Goal: Transaction & Acquisition: Purchase product/service

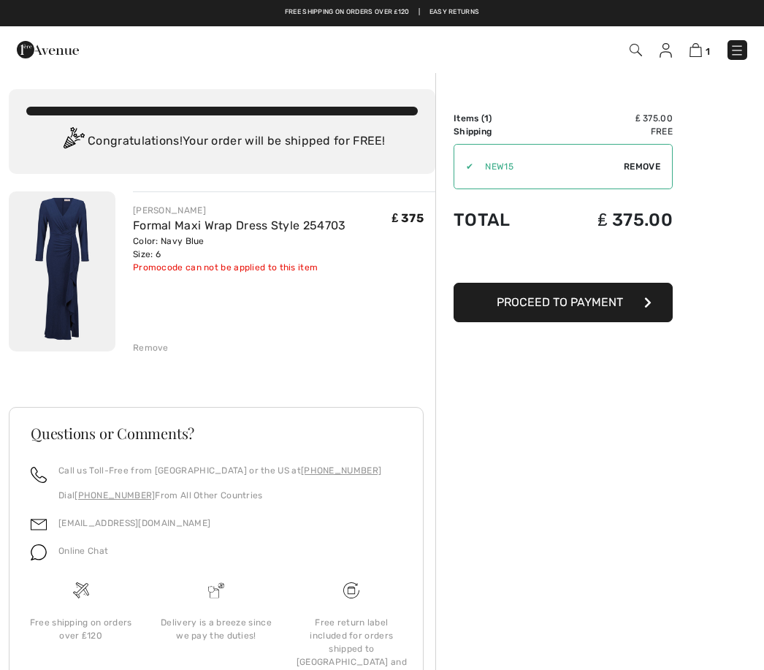
click at [626, 301] on button "Proceed to Payment" at bounding box center [563, 302] width 219 height 39
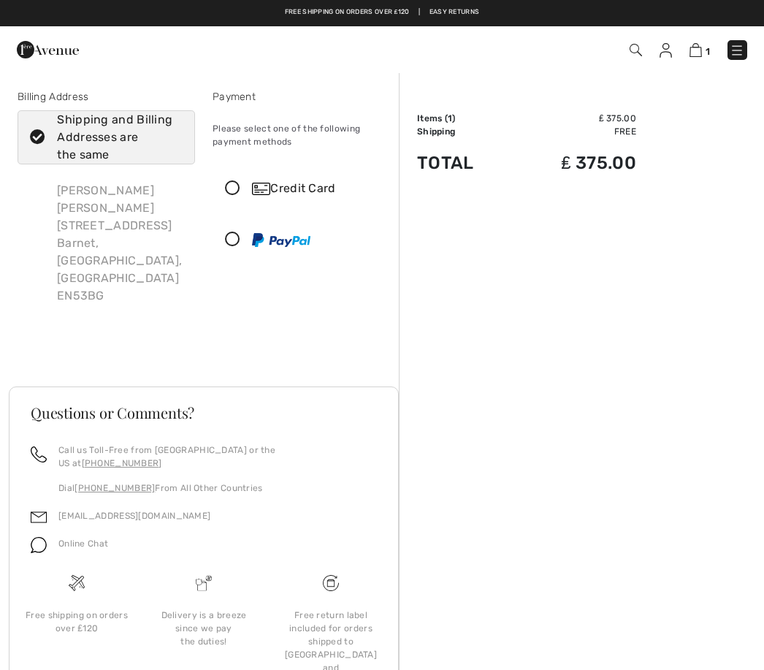
scroll to position [3, 0]
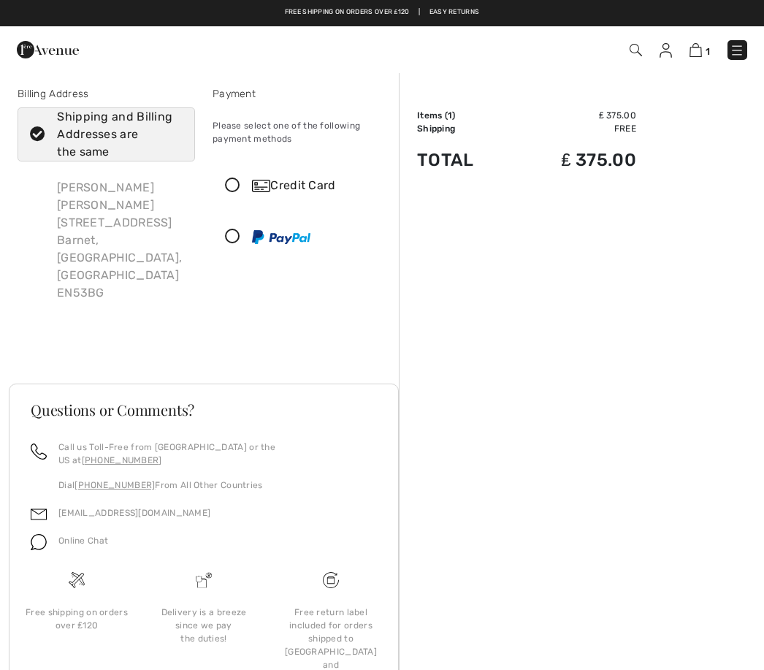
click at [234, 188] on icon at bounding box center [232, 185] width 39 height 15
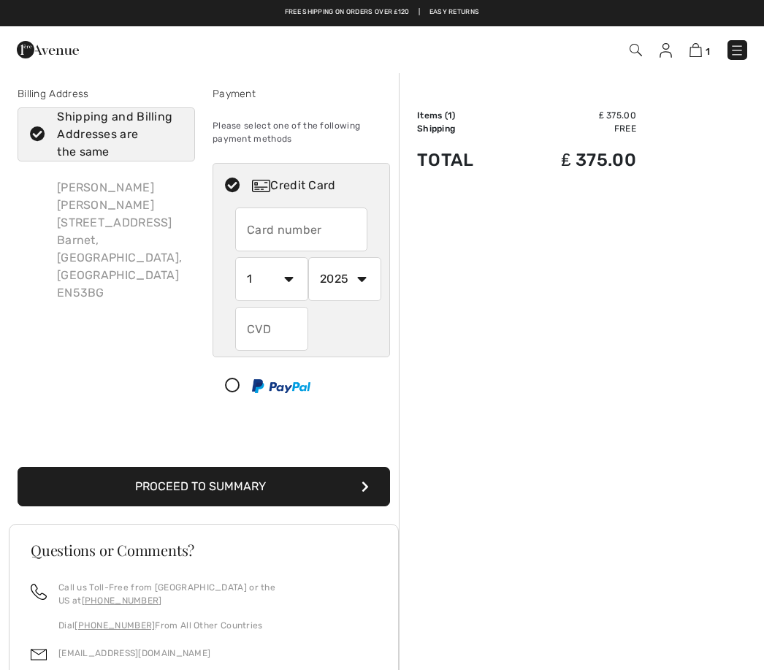
click at [311, 237] on input "text" at bounding box center [301, 229] width 132 height 44
click at [480, 229] on div "Order Summary Details Items ( 1 ) ₤ 375.00 Promo code ₤ 0.00 Shipping Free Tax1…" at bounding box center [581, 483] width 365 height 829
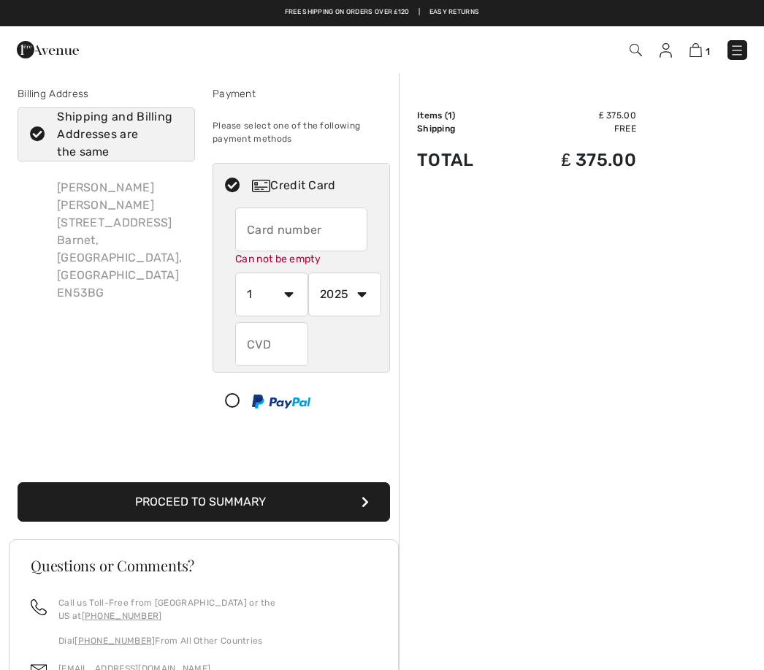
click at [40, 145] on label "Shipping and Billing Addresses are the same" at bounding box center [107, 134] width 178 height 54
click at [173, 145] on input "Shipping and Billing Addresses are the same" at bounding box center [177, 135] width 9 height 44
checkbox input "false"
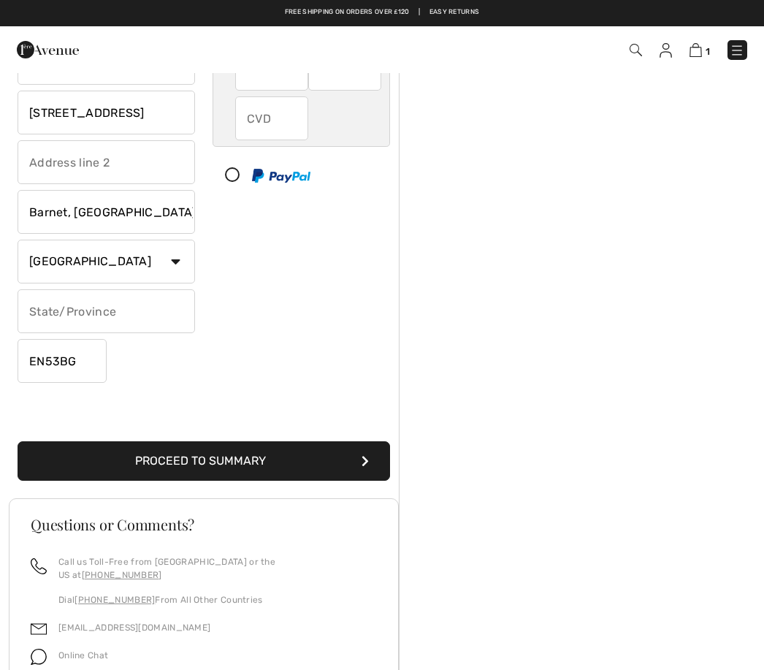
scroll to position [227, 0]
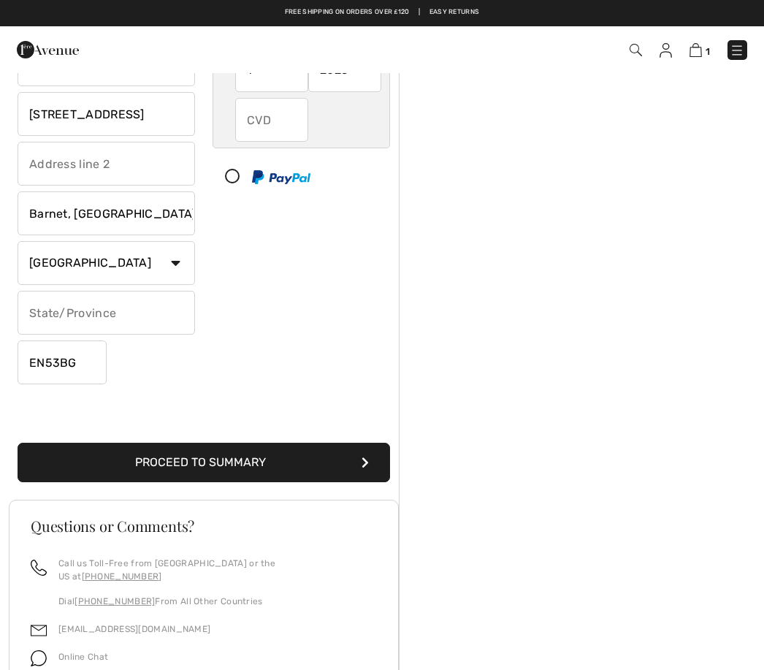
click at [78, 366] on input "EN53BG" at bounding box center [62, 362] width 89 height 44
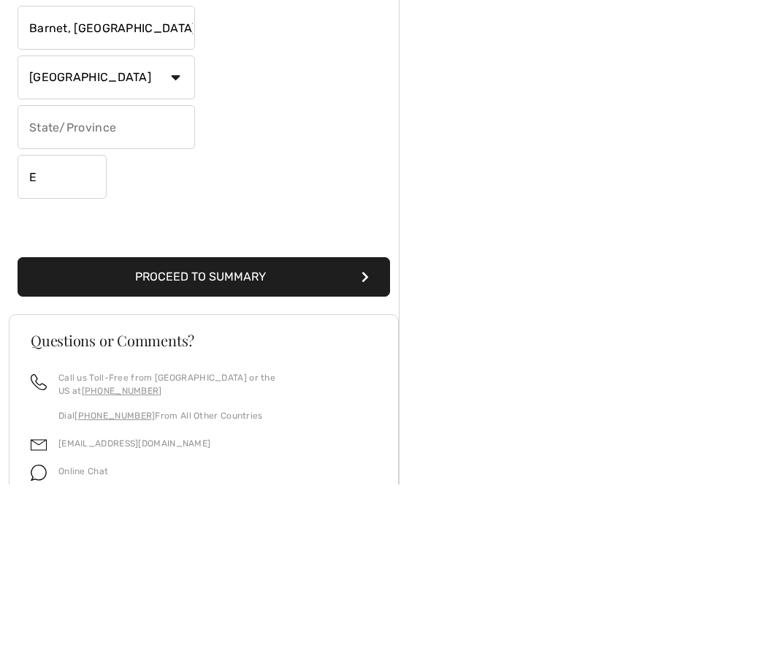
type input "E"
click at [69, 340] on input "E" at bounding box center [62, 362] width 89 height 44
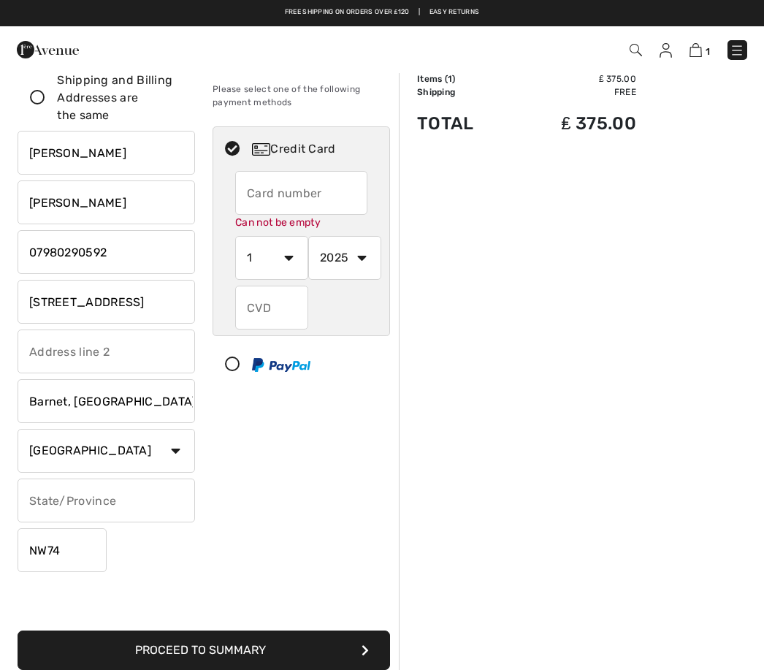
scroll to position [0, 0]
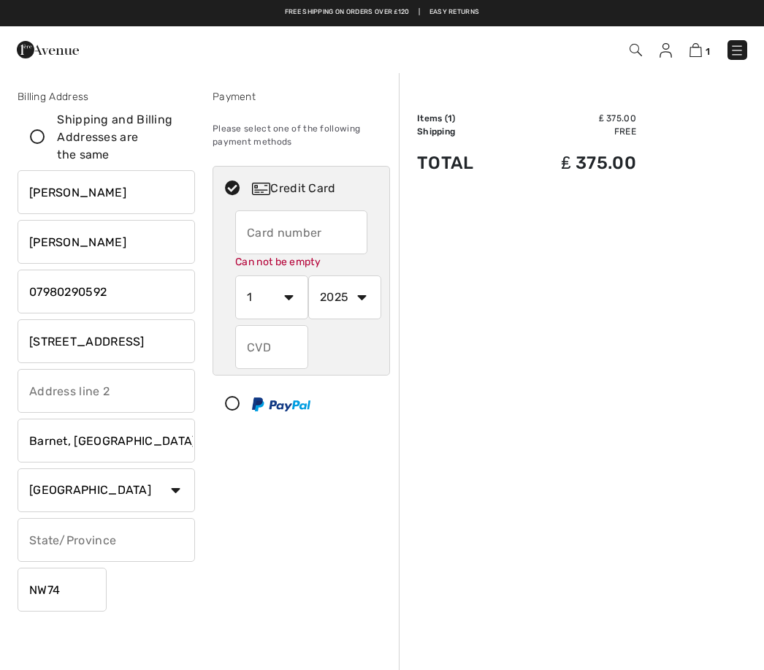
click at [578, 237] on div "Order Summary Details Items ( 1 ) ₤ 375.00 Promo code ₤ 0.00 Shipping Free Tax1…" at bounding box center [581, 586] width 365 height 1029
click at [90, 582] on input "NW74" at bounding box center [62, 590] width 89 height 44
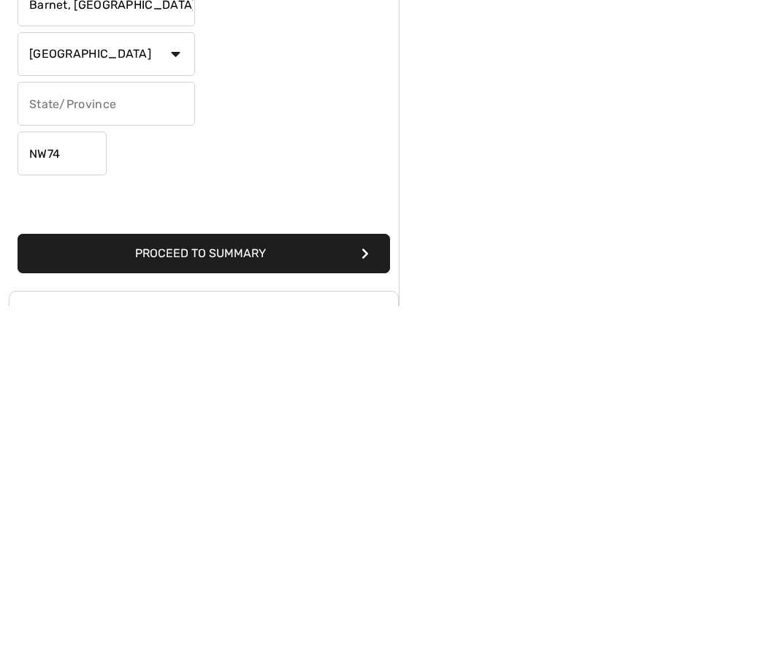
click at [88, 495] on input "NW74" at bounding box center [62, 517] width 89 height 44
type input "NW74PD"
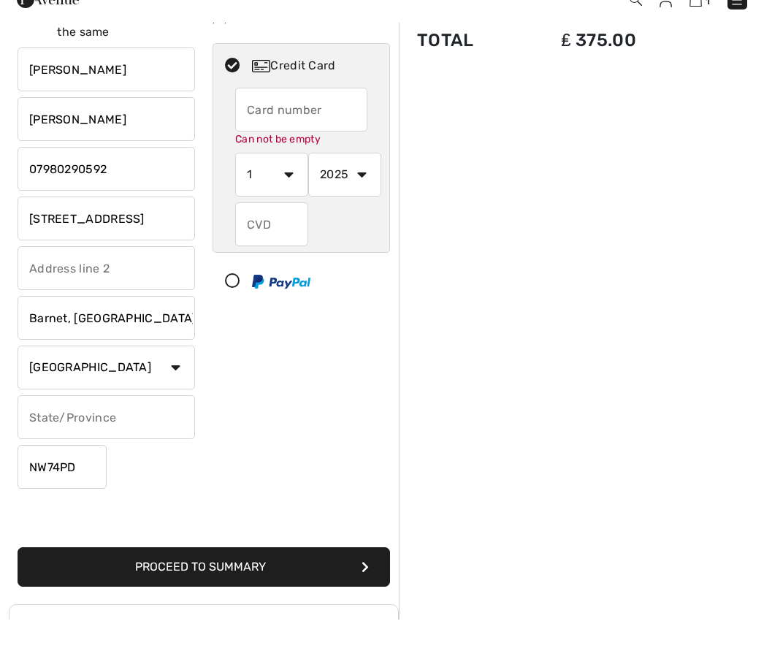
click at [159, 247] on input "[STREET_ADDRESS]" at bounding box center [107, 269] width 178 height 44
type input "4"
click at [45, 247] on input "1vThe Lincolns" at bounding box center [107, 269] width 178 height 44
type input "1 The Lincolns"
click at [111, 297] on input "text" at bounding box center [107, 319] width 178 height 44
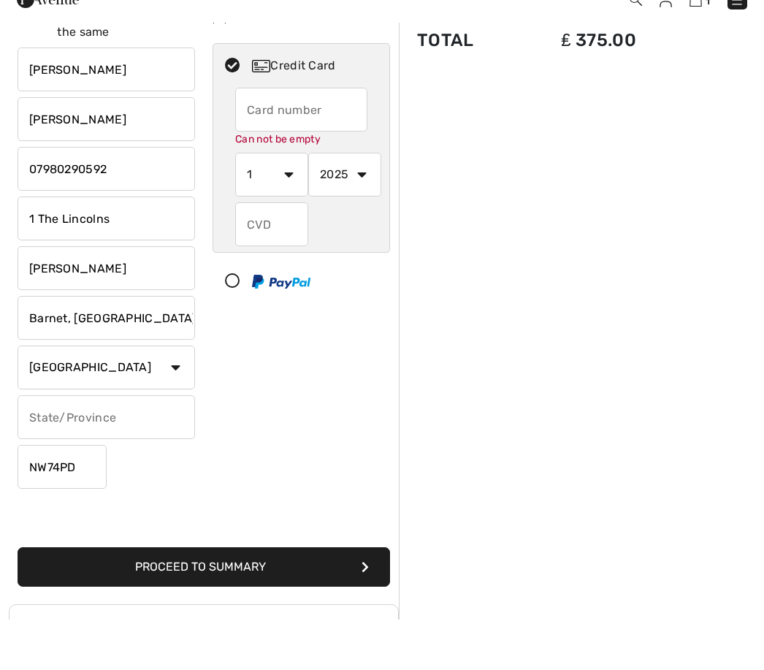
type input "Marsh Lane"
click at [76, 346] on input "Barnet, London" at bounding box center [107, 368] width 178 height 44
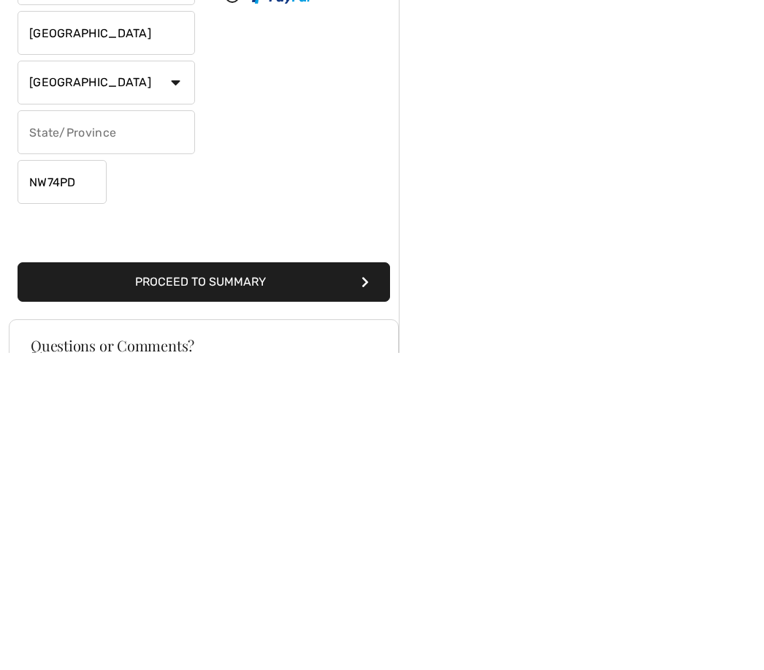
scroll to position [94, 0]
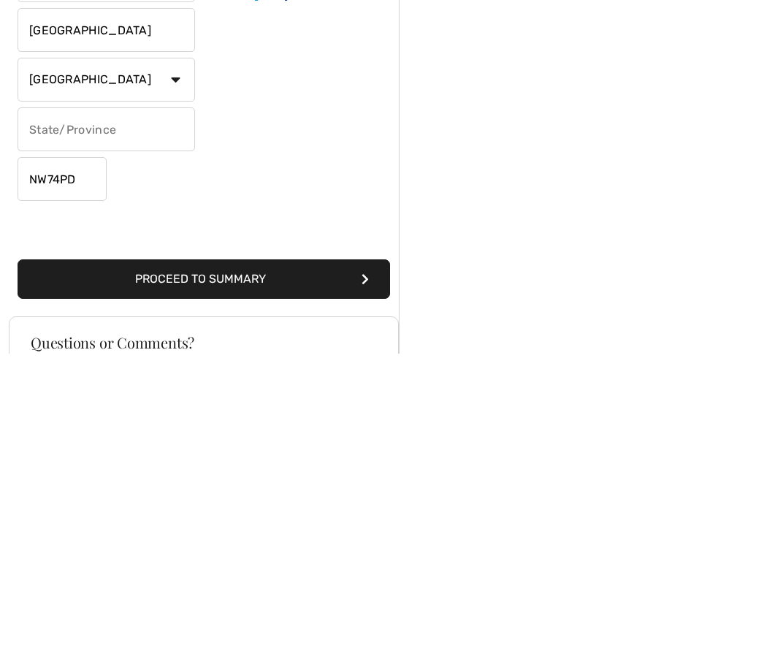
type input "London"
click at [276, 576] on button "Proceed to Summary" at bounding box center [204, 595] width 373 height 39
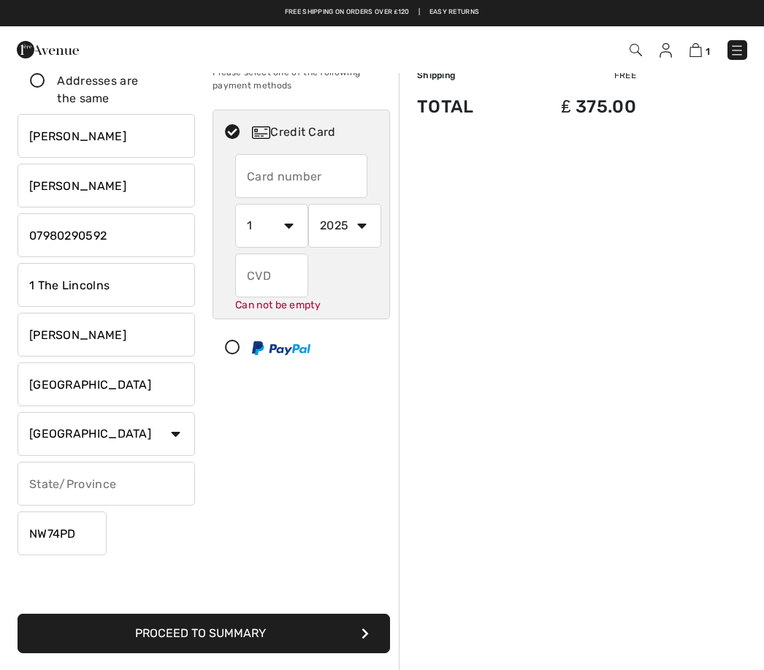
scroll to position [7, 0]
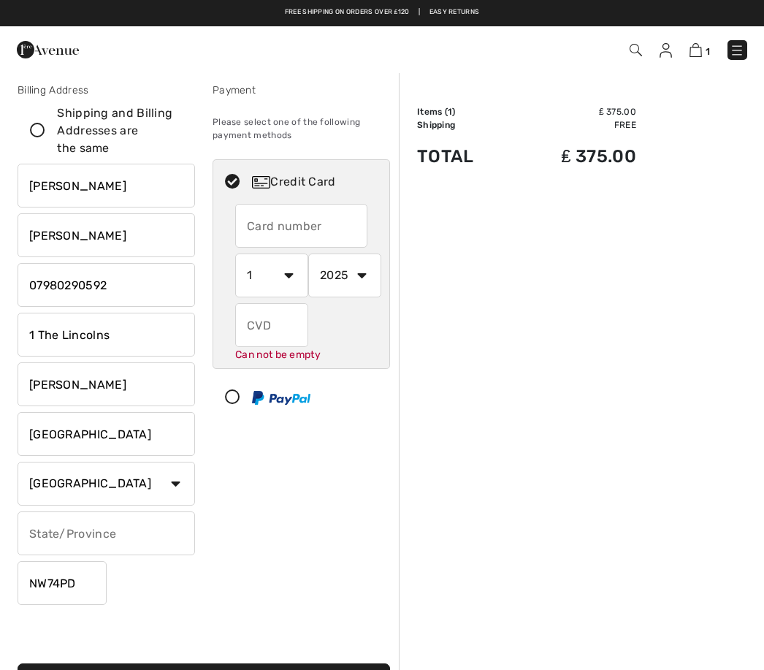
click at [309, 229] on input "text" at bounding box center [301, 226] width 132 height 44
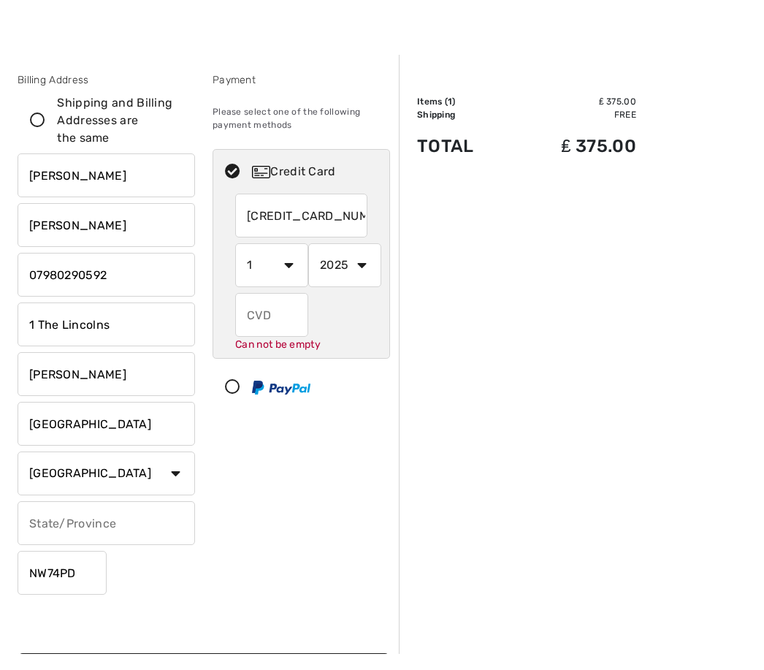
type input "371785836231016"
click at [281, 271] on select "1 2 3 4 5 6 7 8 9 10 11 12" at bounding box center [271, 282] width 73 height 44
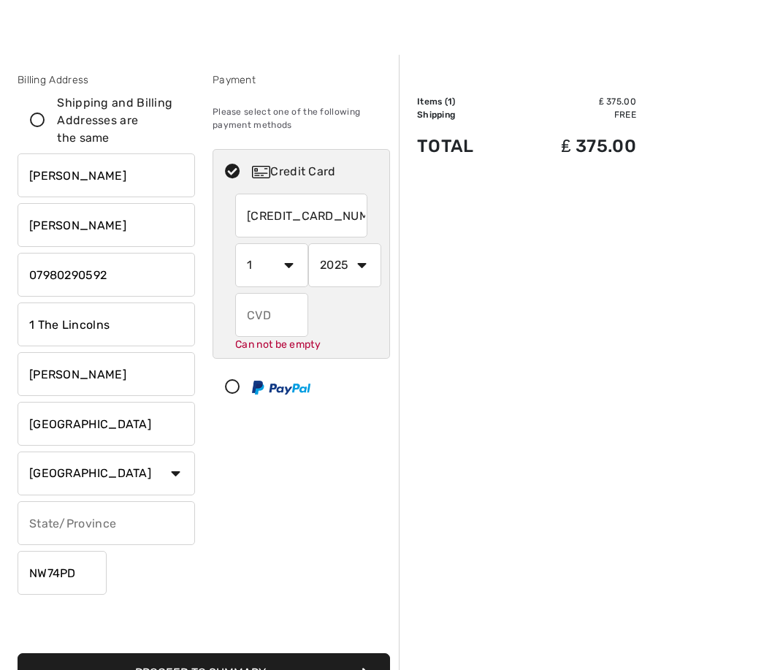
select select "10"
click at [357, 263] on select "2025 2026 2027 2028 2029 2030 2031 2032 2033 2034 2035" at bounding box center [344, 265] width 73 height 44
click at [343, 273] on select "2025 2026 2027 2028 2029 2030 2031 2032 2033 2034 2035" at bounding box center [344, 265] width 73 height 44
select select "2029"
click at [276, 308] on input "text" at bounding box center [271, 315] width 73 height 44
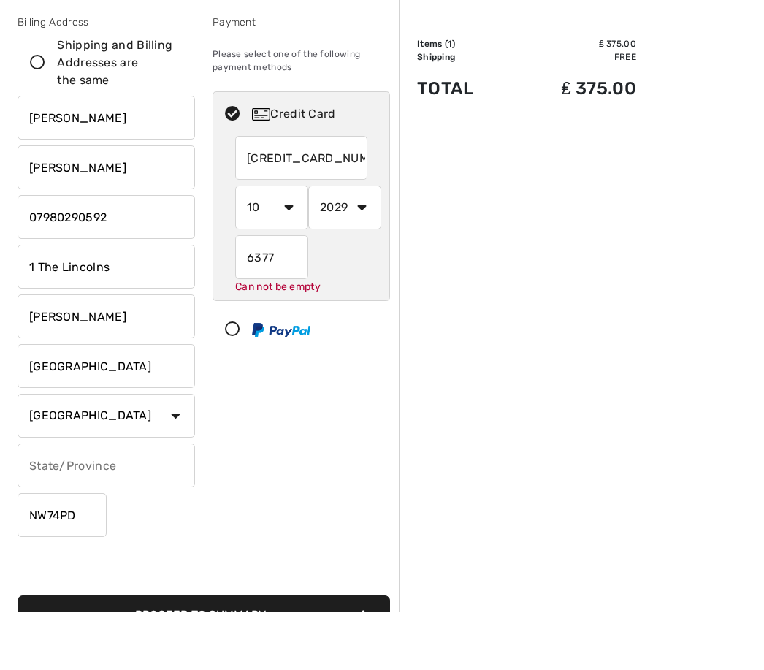
scroll to position [75, 0]
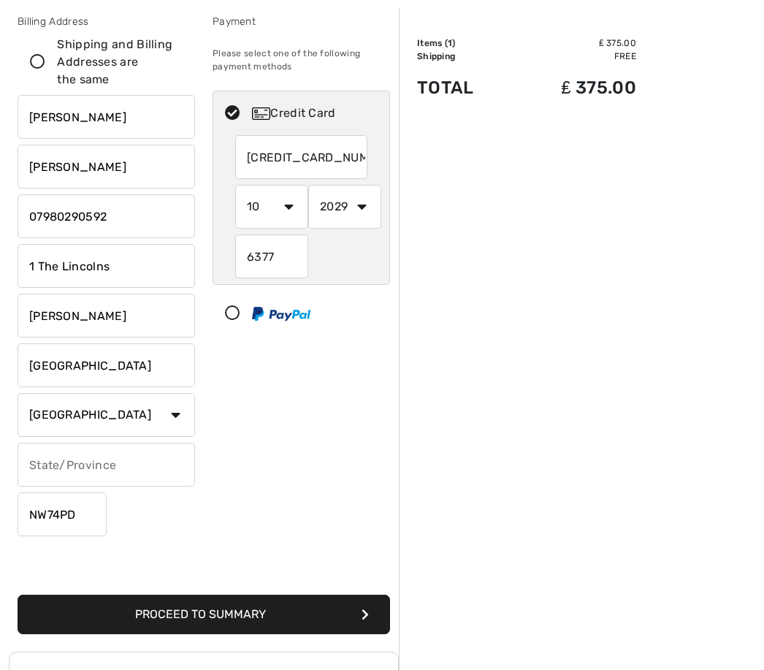
type input "6377"
click at [267, 596] on button "Proceed to Summary" at bounding box center [204, 614] width 373 height 39
click at [296, 595] on button "Proceed to Summary" at bounding box center [204, 614] width 373 height 39
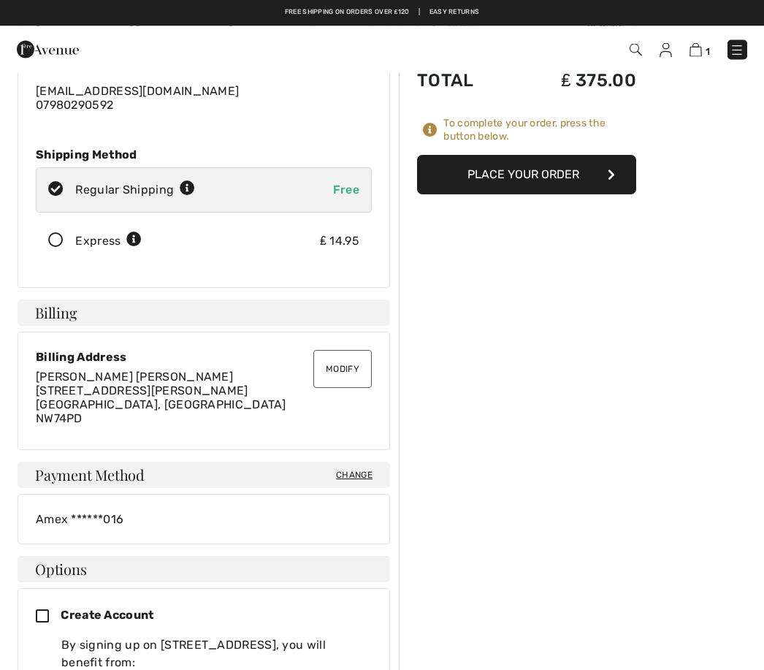
click at [522, 185] on button "Place Your Order" at bounding box center [526, 175] width 219 height 39
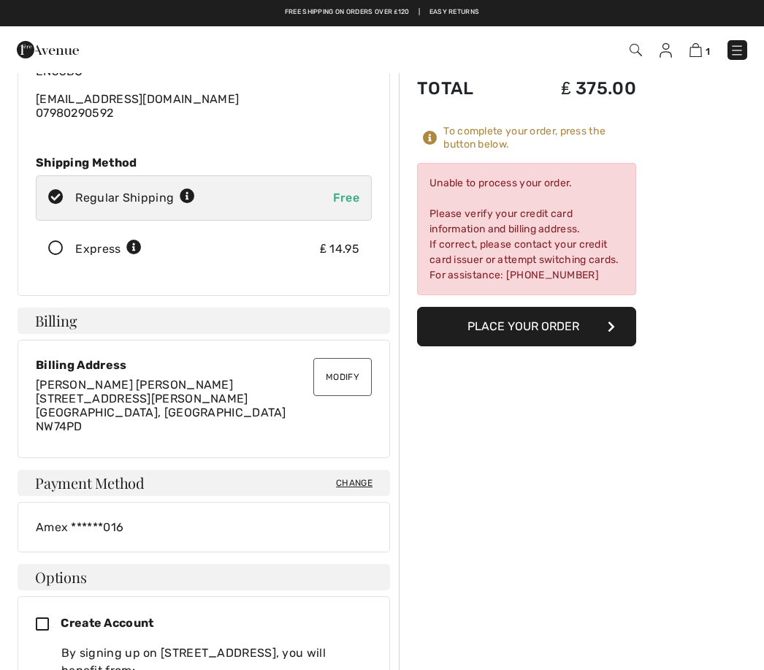
scroll to position [130, 0]
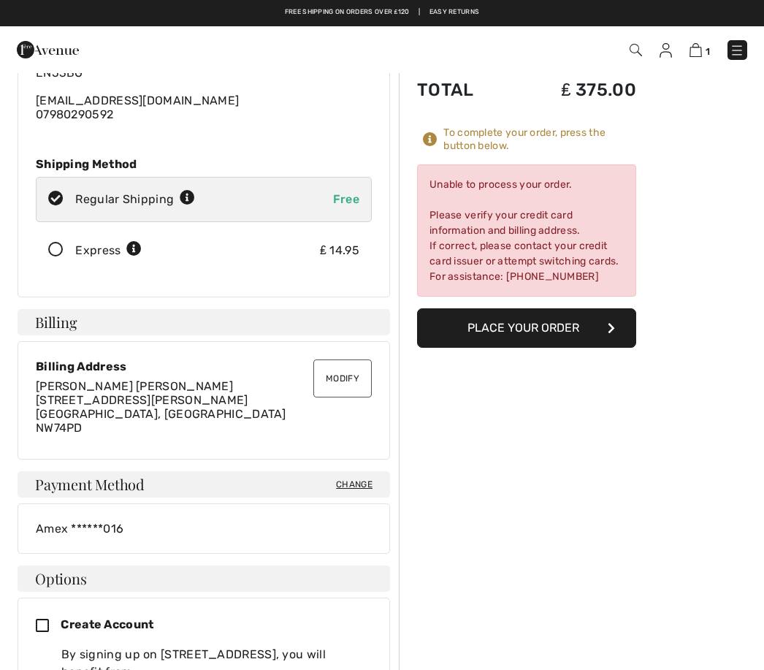
click at [444, 147] on div "To complete your order, press the button below." at bounding box center [539, 139] width 193 height 26
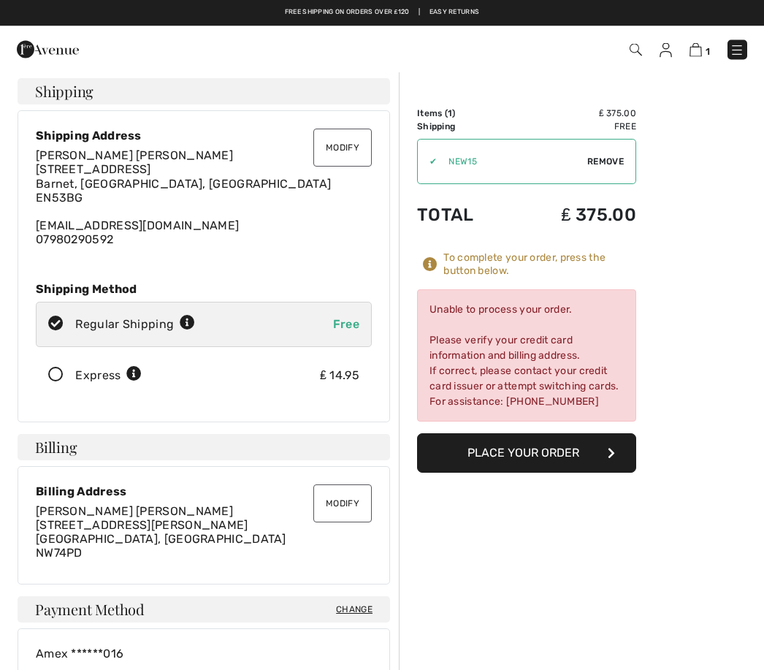
scroll to position [0, 0]
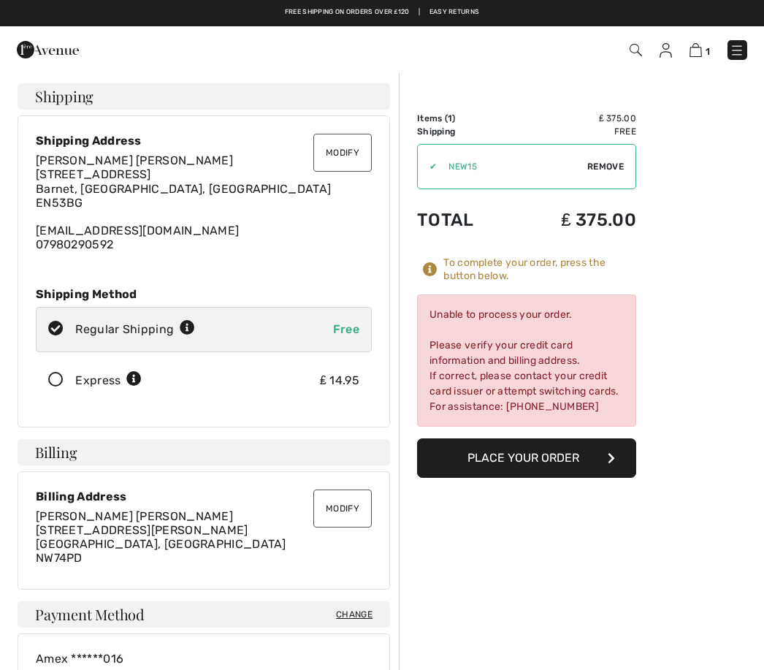
click at [528, 271] on div "To complete your order, press the button below." at bounding box center [539, 269] width 193 height 26
click at [435, 270] on icon at bounding box center [430, 269] width 15 height 15
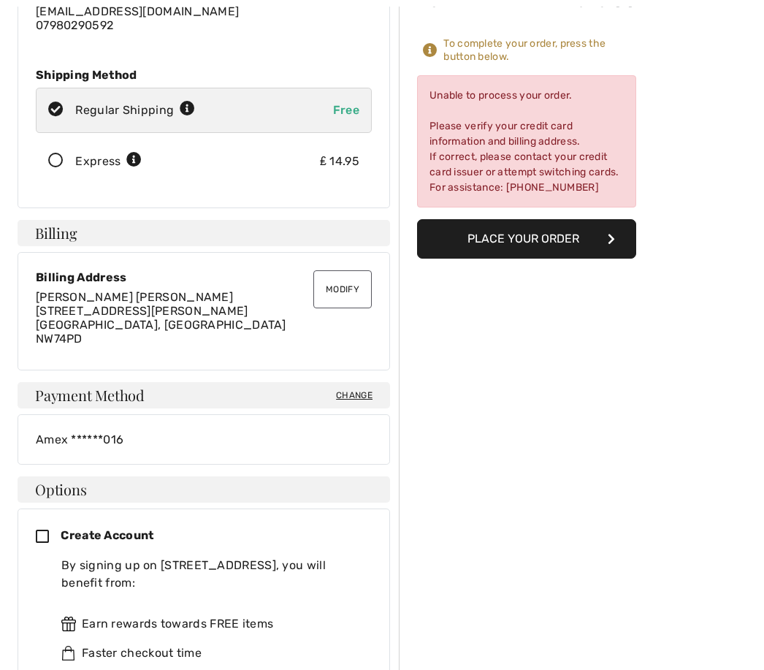
scroll to position [219, 0]
click at [346, 394] on span "Change" at bounding box center [354, 395] width 37 height 13
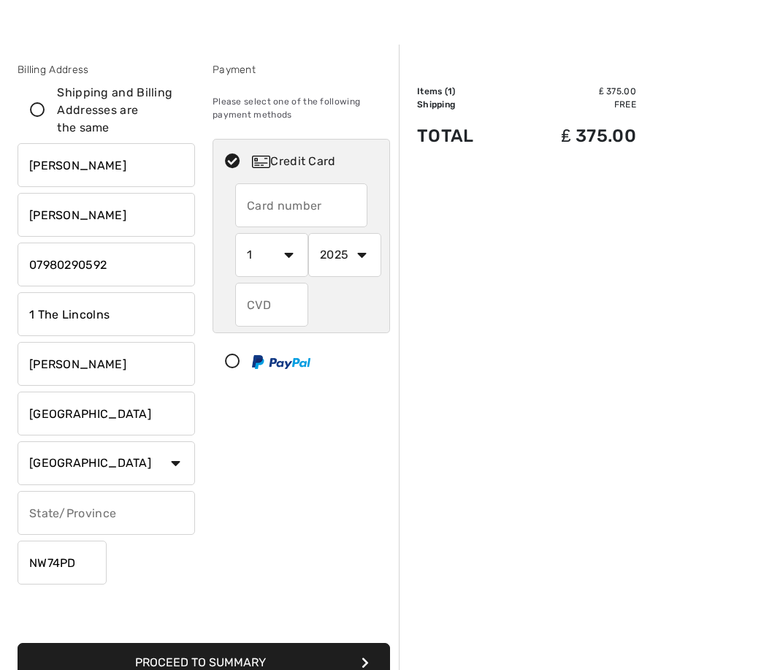
click at [308, 210] on input "text" at bounding box center [301, 205] width 132 height 44
radio input "true"
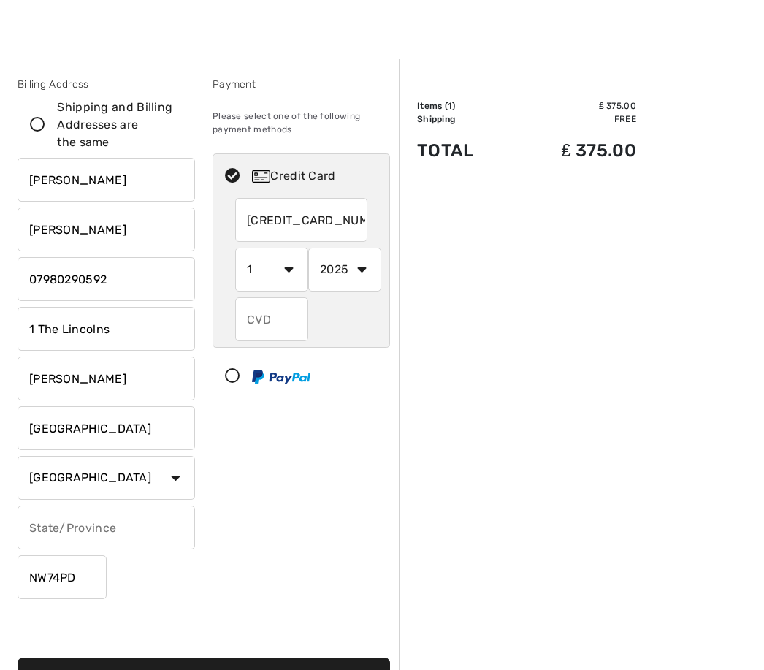
scroll to position [11, 0]
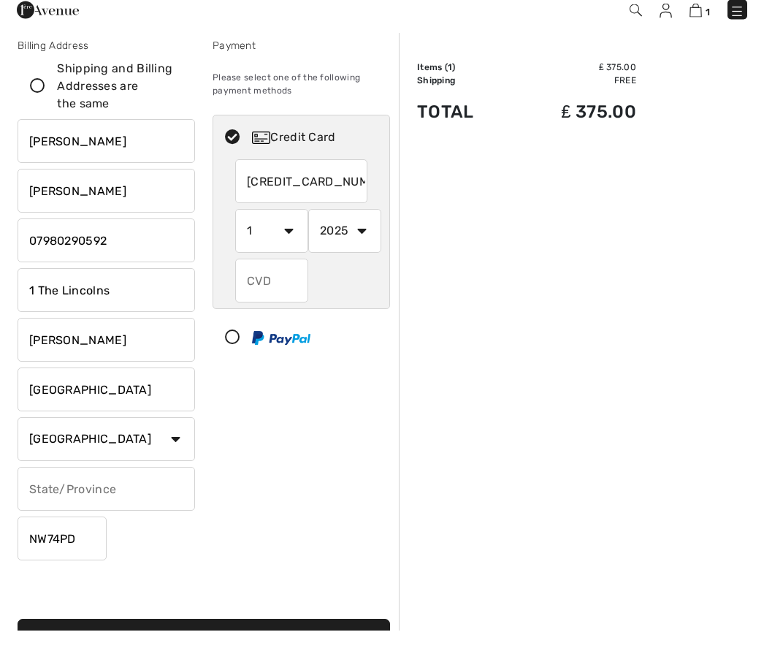
type input "5186528984639745"
click at [273, 249] on select "1 2 3 4 5 6 7 8 9 10 11 12" at bounding box center [271, 271] width 73 height 44
radio input "true"
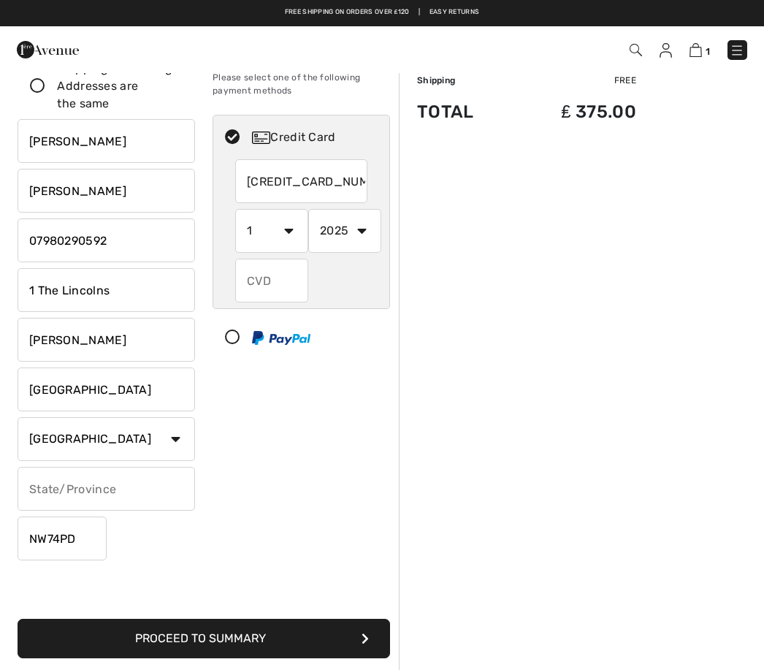
select select "11"
click at [343, 242] on select "2025 2026 2027 2028 2029 2030 2031 2032 2033 2034 2035" at bounding box center [344, 231] width 73 height 44
radio input "true"
select select "2029"
click at [270, 280] on input "text" at bounding box center [271, 281] width 73 height 44
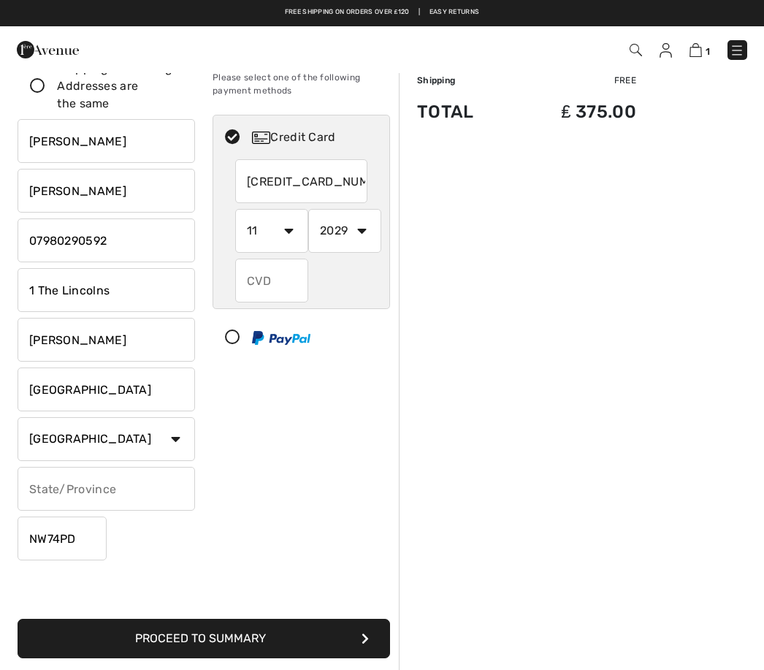
radio input "true"
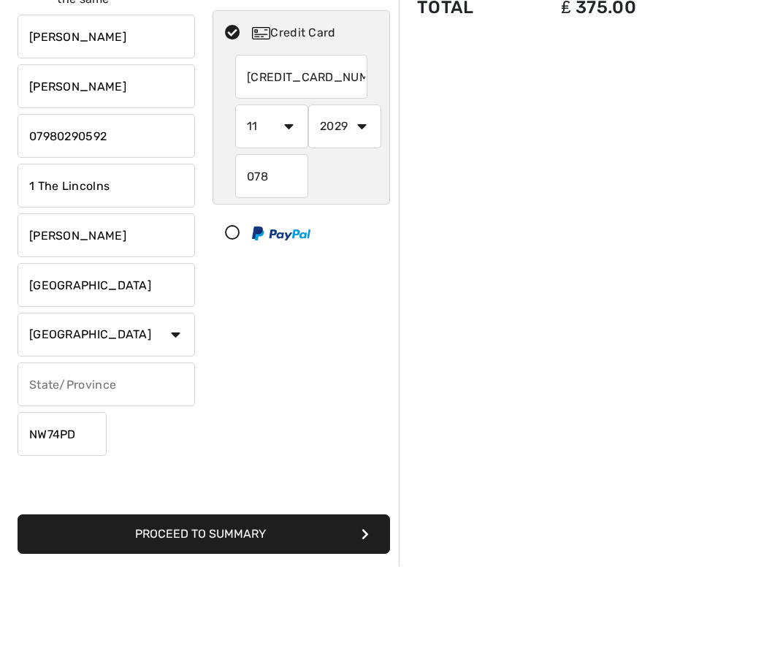
scroll to position [156, 0]
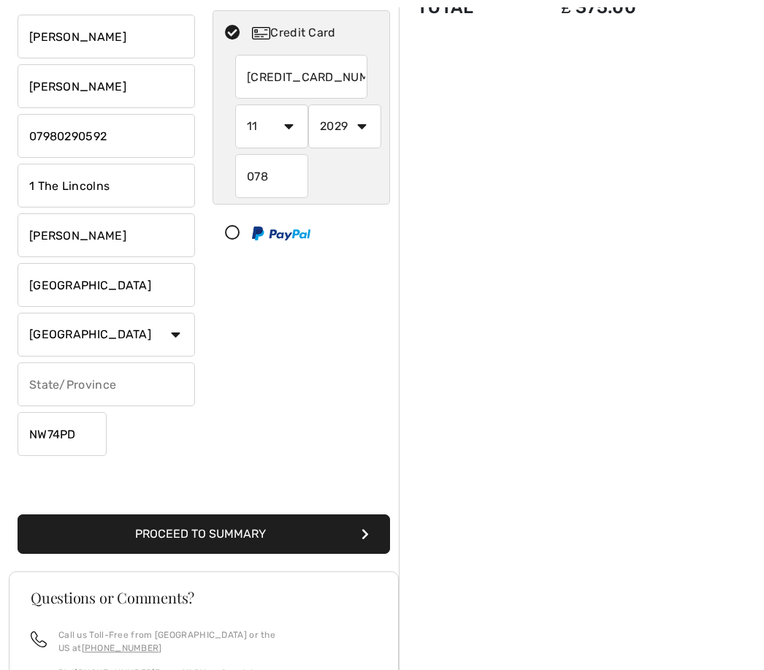
type input "078"
click at [237, 533] on button "Proceed to Summary" at bounding box center [204, 533] width 373 height 39
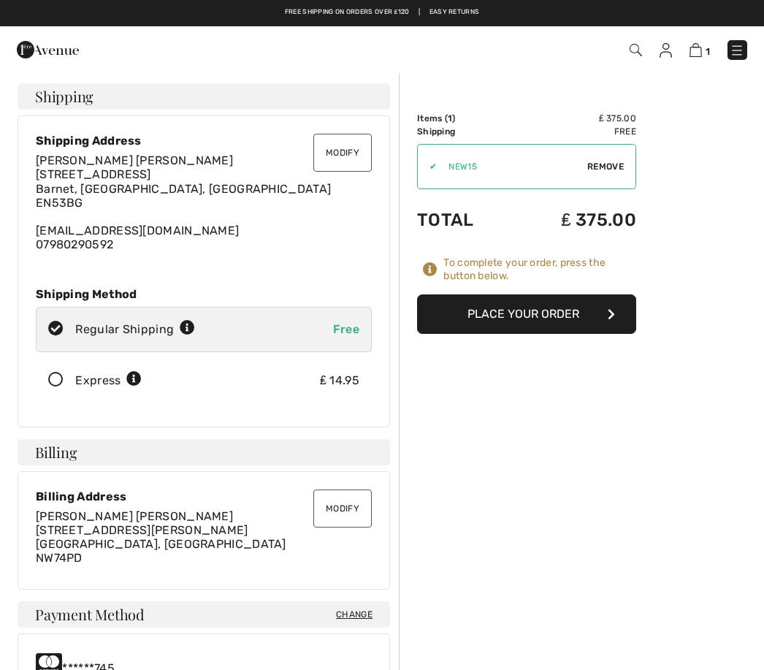
click at [544, 331] on button "Place Your Order" at bounding box center [526, 313] width 219 height 39
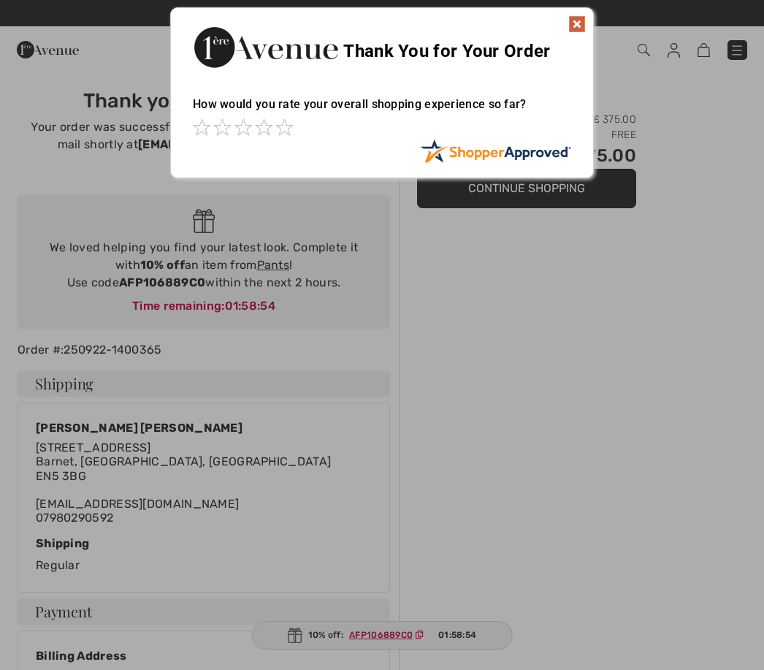
click at [574, 31] on img at bounding box center [577, 24] width 18 height 18
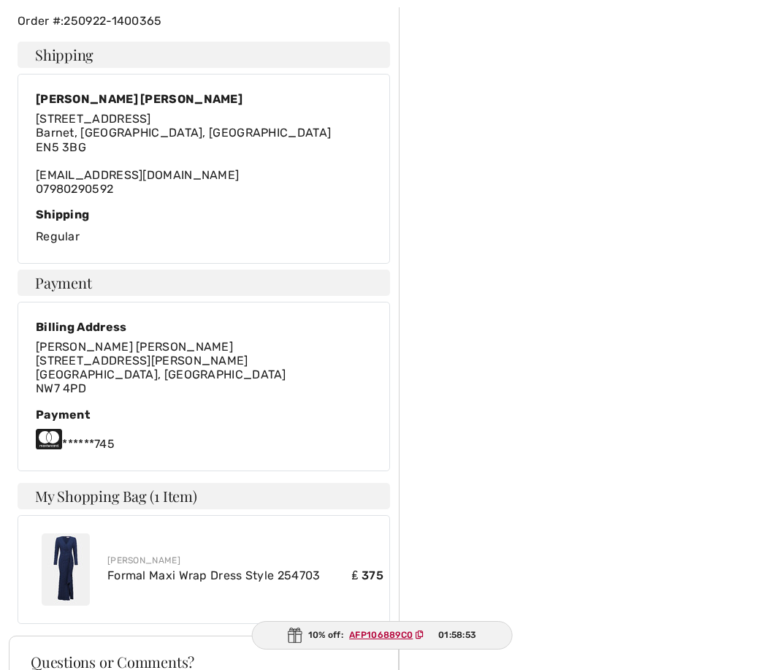
scroll to position [350, 0]
